Goal: Find specific page/section: Find specific page/section

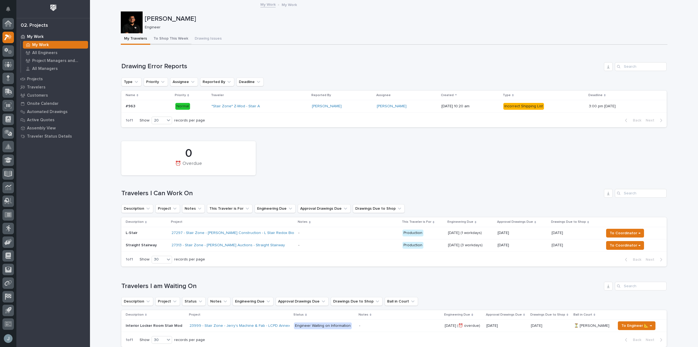
click at [159, 39] on button "To Shop This Week" at bounding box center [170, 38] width 41 height 11
